Goal: Transaction & Acquisition: Book appointment/travel/reservation

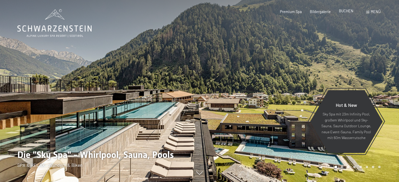
click at [348, 12] on span "BUCHEN" at bounding box center [346, 11] width 14 height 4
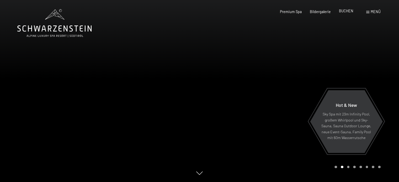
click at [346, 14] on div "BUCHEN" at bounding box center [346, 10] width 14 height 5
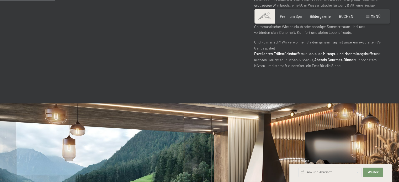
scroll to position [315, 0]
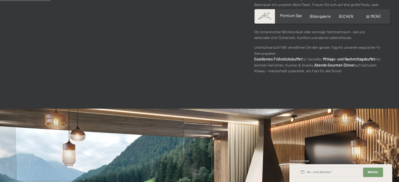
click at [293, 17] on span "Premium Spa" at bounding box center [291, 15] width 22 height 4
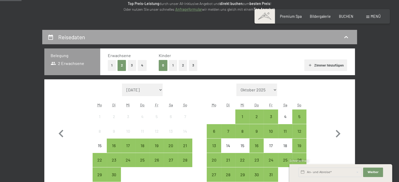
scroll to position [105, 0]
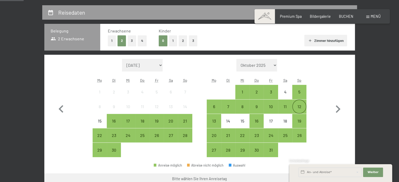
click at [302, 106] on div "12" at bounding box center [299, 111] width 13 height 13
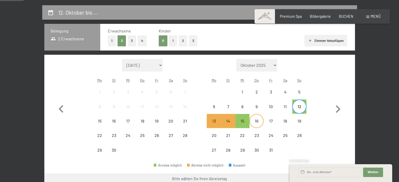
click at [256, 119] on div "16" at bounding box center [256, 125] width 13 height 13
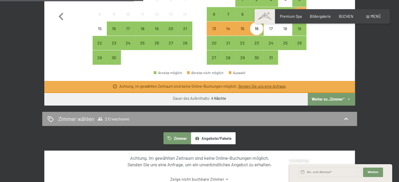
scroll to position [184, 0]
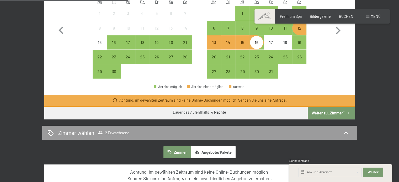
click at [328, 113] on button "Weiter zu „Zimmer“" at bounding box center [331, 113] width 47 height 13
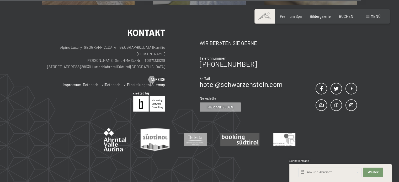
scroll to position [399, 0]
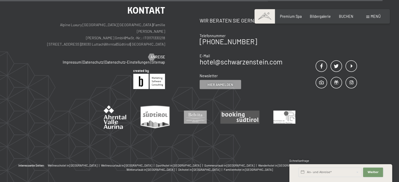
click at [370, 172] on span "Weiter" at bounding box center [373, 173] width 11 height 4
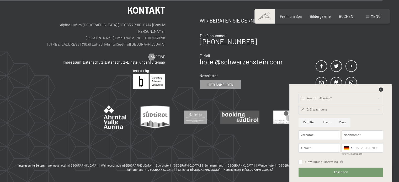
click at [239, 94] on div at bounding box center [199, 109] width 315 height 40
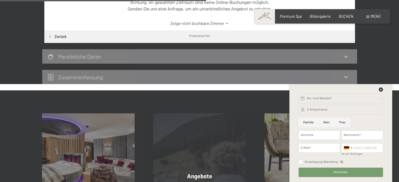
scroll to position [136, 0]
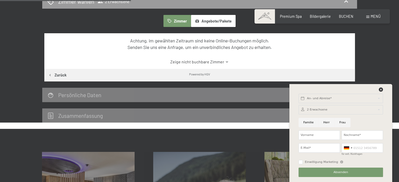
click at [209, 19] on button "Angebote/Pakete" at bounding box center [213, 21] width 45 height 12
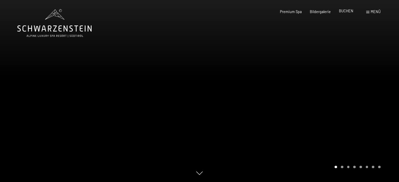
click at [346, 11] on span "BUCHEN" at bounding box center [346, 11] width 14 height 4
click at [56, 35] on icon at bounding box center [54, 23] width 74 height 28
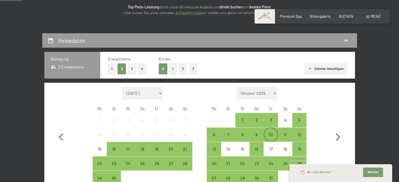
scroll to position [105, 0]
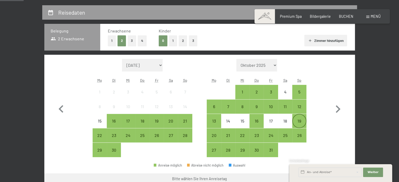
click at [301, 120] on div "19" at bounding box center [299, 125] width 13 height 13
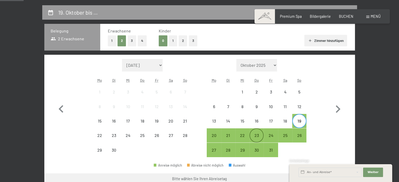
click at [256, 135] on div "23" at bounding box center [256, 140] width 13 height 13
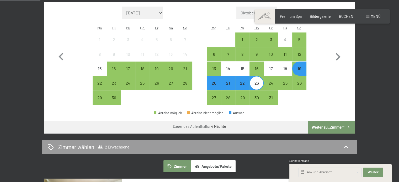
click at [332, 126] on button "Weiter zu „Zimmer“" at bounding box center [331, 127] width 47 height 13
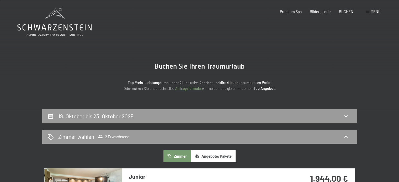
scroll to position [0, 0]
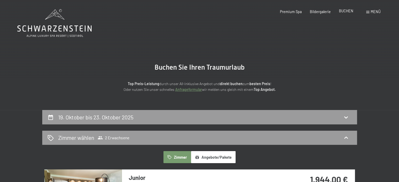
click at [346, 12] on span "BUCHEN" at bounding box center [346, 11] width 14 height 4
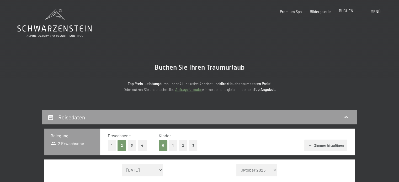
click at [347, 10] on span "BUCHEN" at bounding box center [346, 11] width 14 height 4
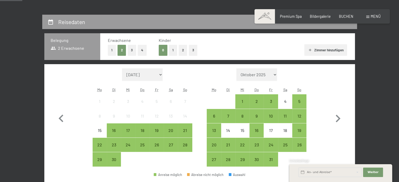
scroll to position [105, 0]
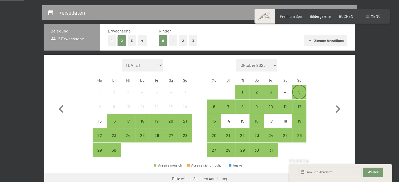
click at [300, 91] on div "5" at bounding box center [299, 96] width 13 height 13
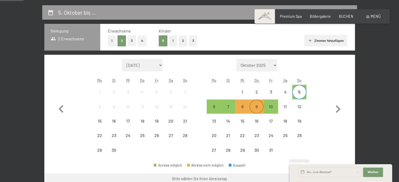
click at [257, 106] on div "9" at bounding box center [256, 111] width 13 height 13
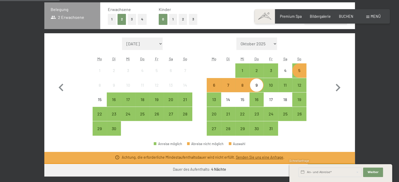
scroll to position [157, 0]
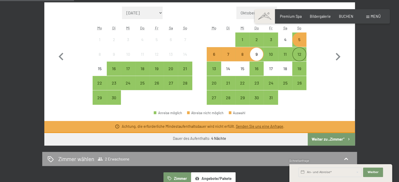
click at [302, 53] on div "12" at bounding box center [299, 58] width 13 height 13
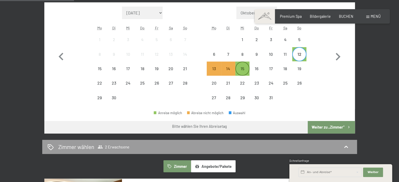
click at [246, 68] on div "15" at bounding box center [242, 73] width 13 height 13
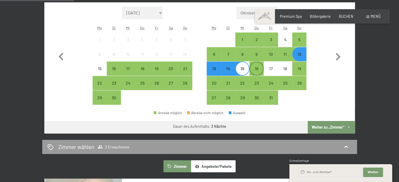
click at [260, 68] on div "16" at bounding box center [256, 73] width 13 height 13
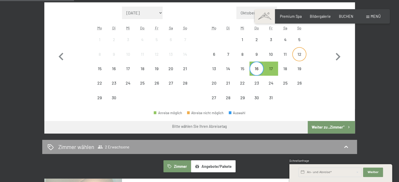
click at [300, 54] on div "12" at bounding box center [299, 58] width 13 height 13
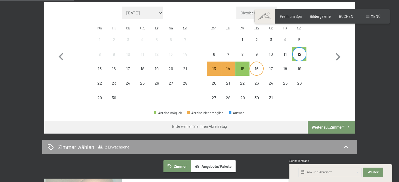
click at [260, 67] on div "16" at bounding box center [256, 73] width 13 height 13
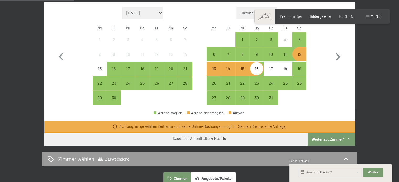
click at [320, 71] on div "Monat/Jahr [DATE] Oktober 2025 [DATE] Dezember 2025 Januar 2026 Februar 2026 Mä…" at bounding box center [200, 56] width 292 height 99
click at [316, 77] on div "Monat/Jahr [DATE] Oktober 2025 [DATE] Dezember 2025 Januar 2026 Februar 2026 Mä…" at bounding box center [200, 56] width 292 height 99
click at [299, 41] on div "5" at bounding box center [299, 44] width 13 height 13
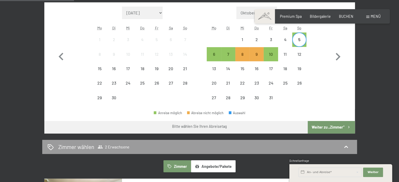
click at [299, 41] on div "5" at bounding box center [299, 44] width 13 height 13
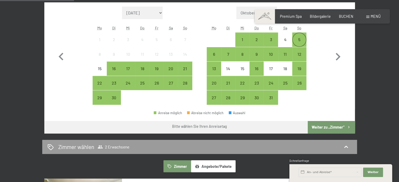
click at [298, 39] on div "5" at bounding box center [299, 44] width 13 height 13
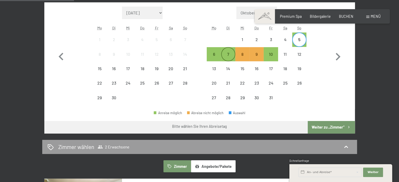
click at [232, 54] on div "7" at bounding box center [228, 58] width 13 height 13
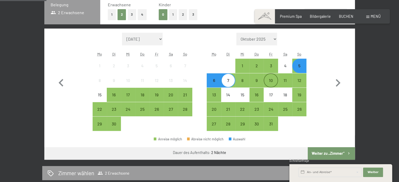
scroll to position [131, 0]
click at [300, 66] on div "5" at bounding box center [299, 70] width 13 height 13
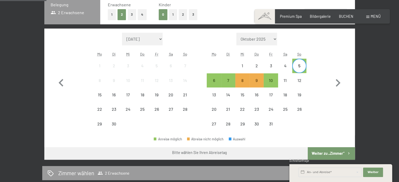
click at [300, 66] on div "5" at bounding box center [299, 70] width 13 height 13
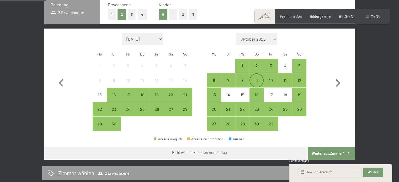
click at [258, 80] on div "9" at bounding box center [256, 84] width 13 height 13
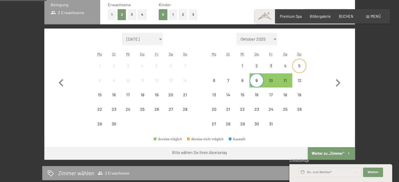
click at [296, 65] on div "5" at bounding box center [299, 70] width 13 height 13
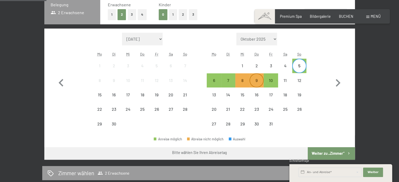
click at [262, 81] on div "9" at bounding box center [256, 84] width 13 height 13
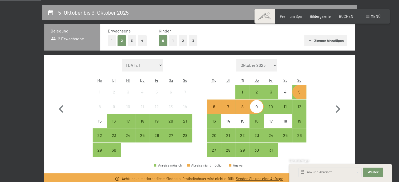
scroll to position [0, 0]
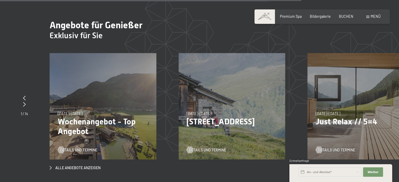
scroll to position [1679, 0]
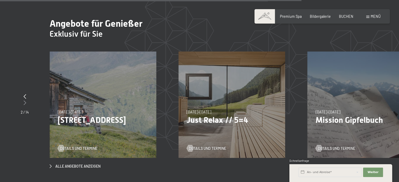
click at [26, 100] on div at bounding box center [25, 103] width 8 height 7
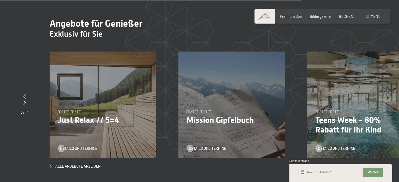
click at [26, 94] on icon at bounding box center [24, 96] width 3 height 5
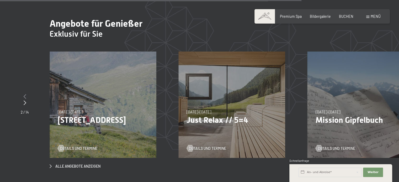
click at [26, 94] on icon at bounding box center [25, 96] width 3 height 5
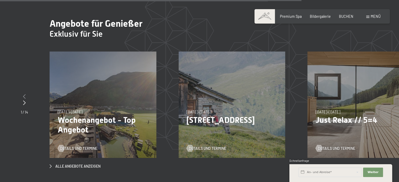
click at [25, 94] on icon at bounding box center [24, 96] width 3 height 5
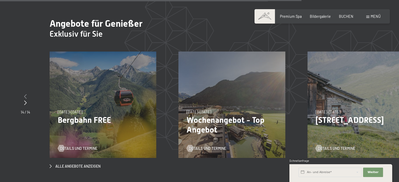
click at [25, 94] on icon at bounding box center [25, 96] width 3 height 5
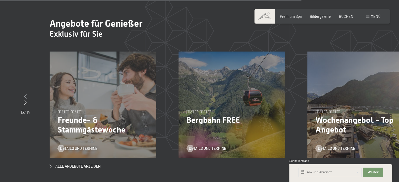
click at [25, 94] on icon at bounding box center [25, 96] width 3 height 5
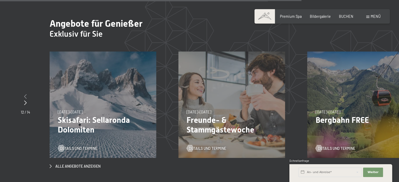
click at [25, 94] on icon at bounding box center [25, 96] width 3 height 5
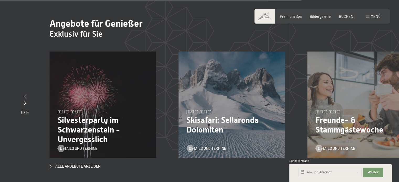
click at [25, 94] on icon at bounding box center [25, 96] width 3 height 5
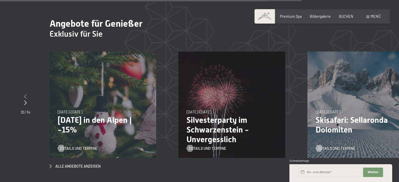
click at [25, 94] on icon at bounding box center [25, 96] width 3 height 5
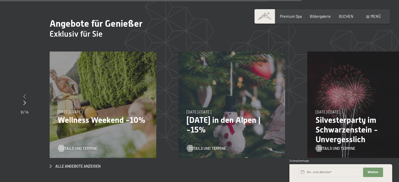
click at [25, 94] on icon at bounding box center [24, 96] width 3 height 5
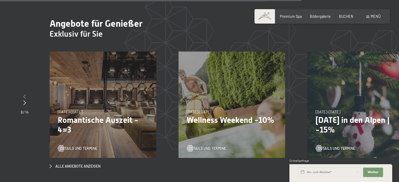
click at [25, 94] on icon at bounding box center [24, 96] width 3 height 5
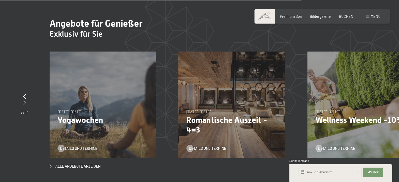
click at [26, 100] on div at bounding box center [25, 103] width 8 height 7
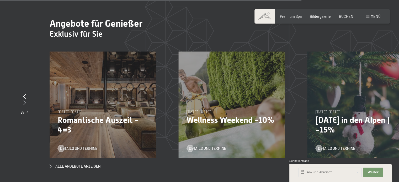
click at [26, 100] on icon at bounding box center [24, 102] width 3 height 5
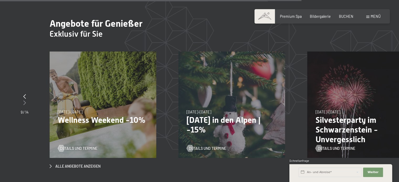
click at [26, 100] on icon at bounding box center [24, 102] width 3 height 5
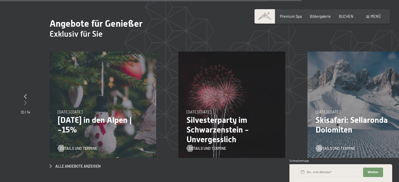
click at [26, 100] on icon at bounding box center [25, 102] width 3 height 5
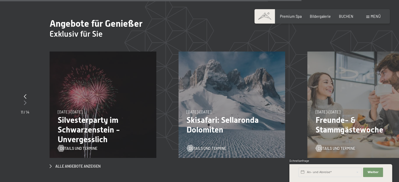
click at [26, 100] on icon at bounding box center [25, 102] width 3 height 5
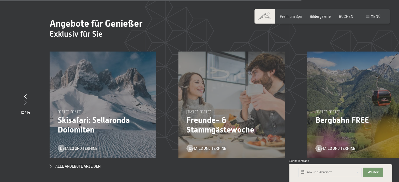
click at [26, 100] on icon at bounding box center [25, 102] width 3 height 5
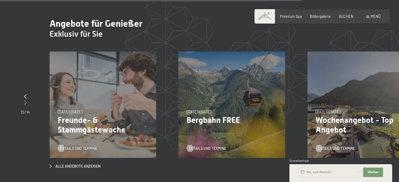
click at [26, 100] on icon at bounding box center [25, 102] width 3 height 5
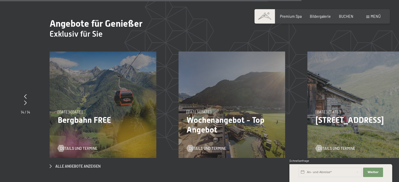
click at [206, 93] on div "31.08.2025–12.04.2026 14.05.–21.06.2026 27.06.2026–01.02.2027 31.08.2025–12.04.…" at bounding box center [231, 105] width 107 height 107
click at [211, 146] on span "Details und Termine" at bounding box center [212, 148] width 37 height 5
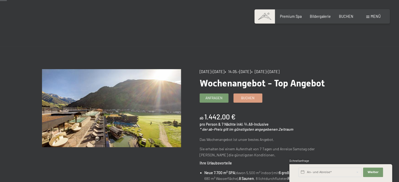
scroll to position [26, 0]
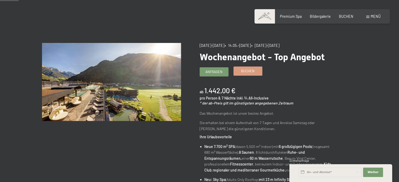
click at [245, 73] on span "Buchen" at bounding box center [247, 71] width 13 height 5
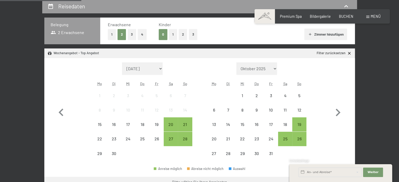
scroll to position [131, 0]
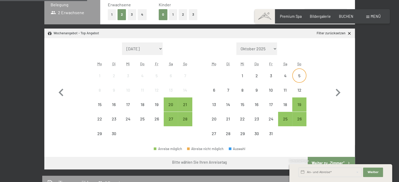
click at [302, 75] on div "5" at bounding box center [299, 80] width 13 height 13
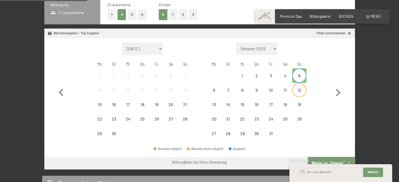
click at [299, 88] on div "12" at bounding box center [299, 94] width 13 height 13
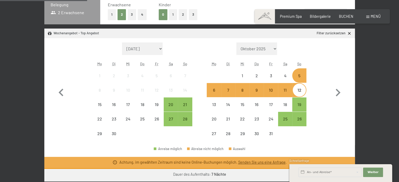
click at [314, 94] on div "Monat/Jahr [DATE] Oktober 2025 [DATE] Dezember 2025 Januar 2026 Februar 2026 Mä…" at bounding box center [200, 92] width 292 height 99
click at [302, 99] on div "19" at bounding box center [299, 104] width 13 height 13
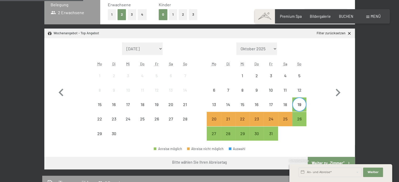
scroll to position [105, 0]
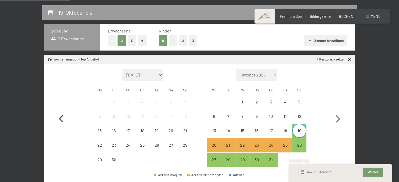
click at [62, 117] on icon "button" at bounding box center [61, 119] width 5 height 8
click at [61, 118] on icon "button" at bounding box center [61, 119] width 15 height 15
click at [59, 118] on icon "button" at bounding box center [61, 119] width 5 height 8
click at [59, 118] on icon "button" at bounding box center [61, 119] width 15 height 15
